Goal: Find specific page/section: Find specific page/section

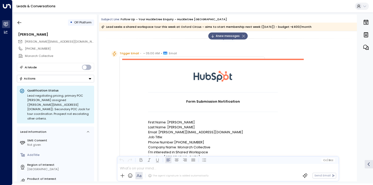
scroll to position [484, 0]
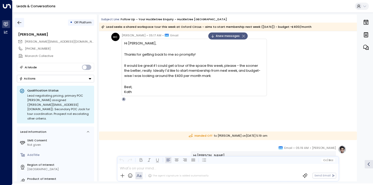
click at [18, 22] on icon "button" at bounding box center [20, 22] width 4 height 3
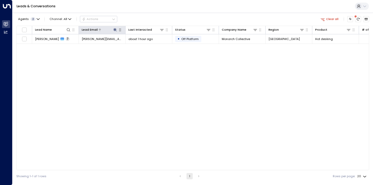
click at [114, 30] on icon at bounding box center [115, 30] width 4 height 4
click at [142, 45] on button "button" at bounding box center [140, 45] width 7 height 7
click at [136, 46] on input "text" at bounding box center [115, 45] width 57 height 9
paste input "**********"
type input "**********"
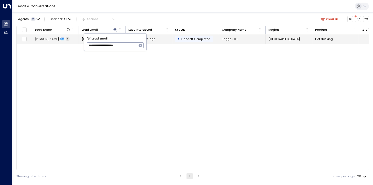
click at [51, 39] on span "[PERSON_NAME]" at bounding box center [47, 39] width 24 height 4
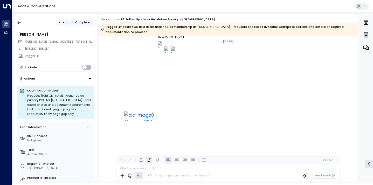
scroll to position [1078, 0]
click at [147, 167] on div at bounding box center [227, 167] width 221 height 6
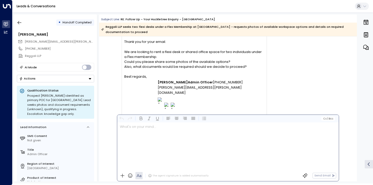
scroll to position [497, 0]
